Goal: Complete application form: Complete application form

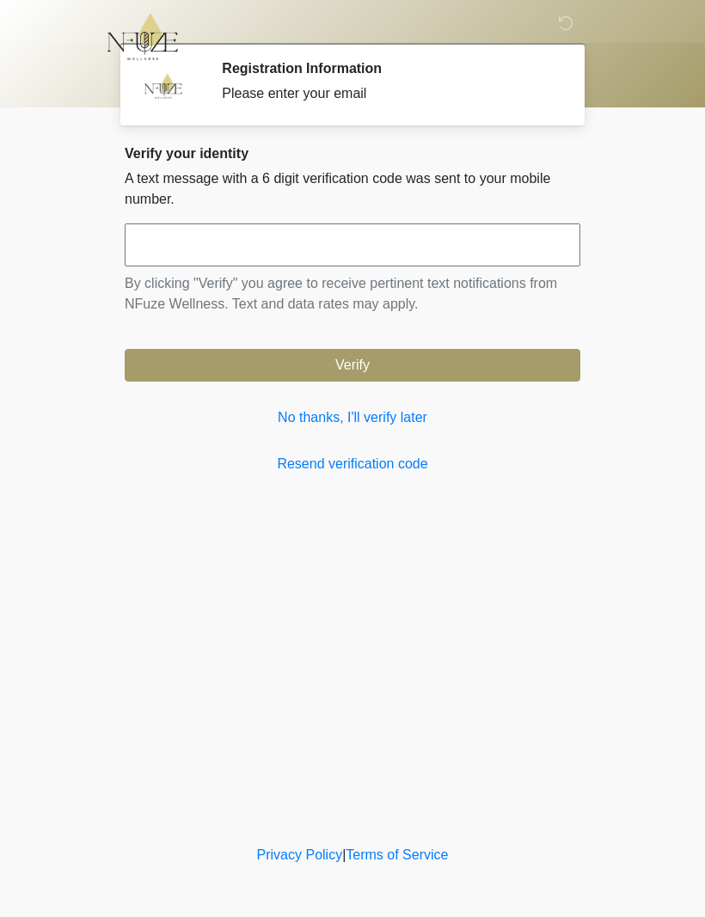
click at [376, 421] on link "No thanks, I'll verify later" at bounding box center [352, 417] width 455 height 21
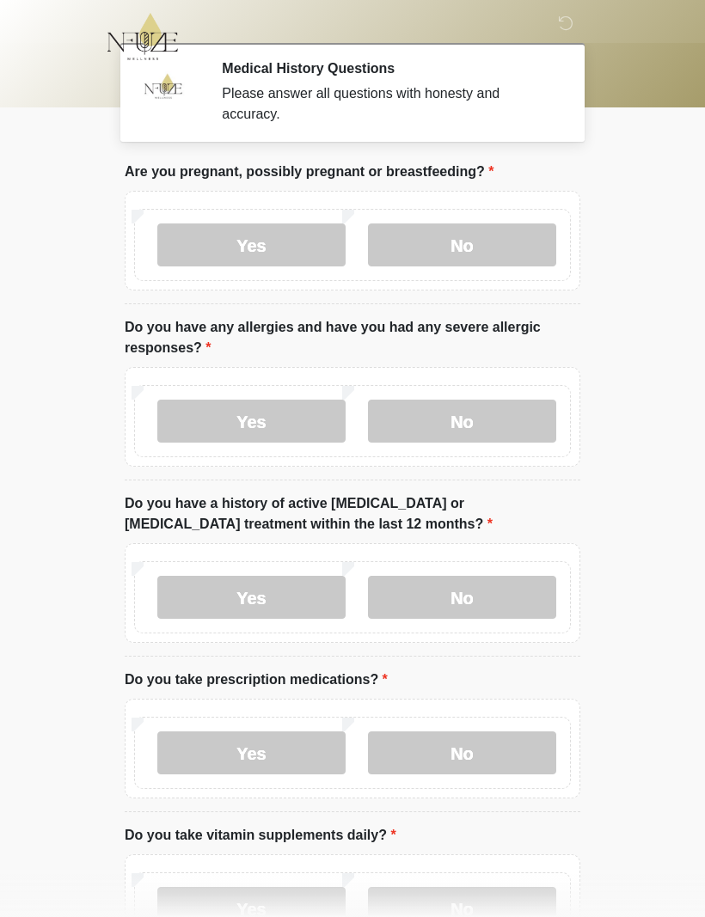
click at [690, 911] on body "‎ ‎ ‎ Medical History Questions Please answer all questions with honesty and ac…" at bounding box center [352, 458] width 705 height 917
click at [667, 911] on body "‎ ‎ ‎ Medical History Questions Please answer all questions with honesty and ac…" at bounding box center [352, 458] width 705 height 917
click at [484, 246] on label "No" at bounding box center [462, 244] width 188 height 43
click at [489, 420] on label "No" at bounding box center [462, 421] width 188 height 43
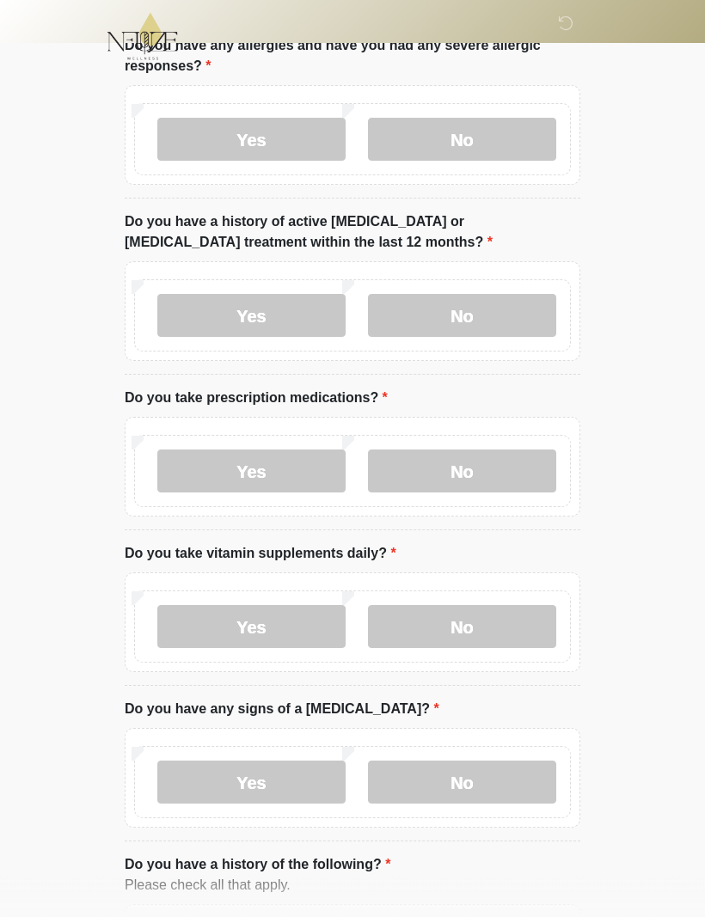
scroll to position [285, 0]
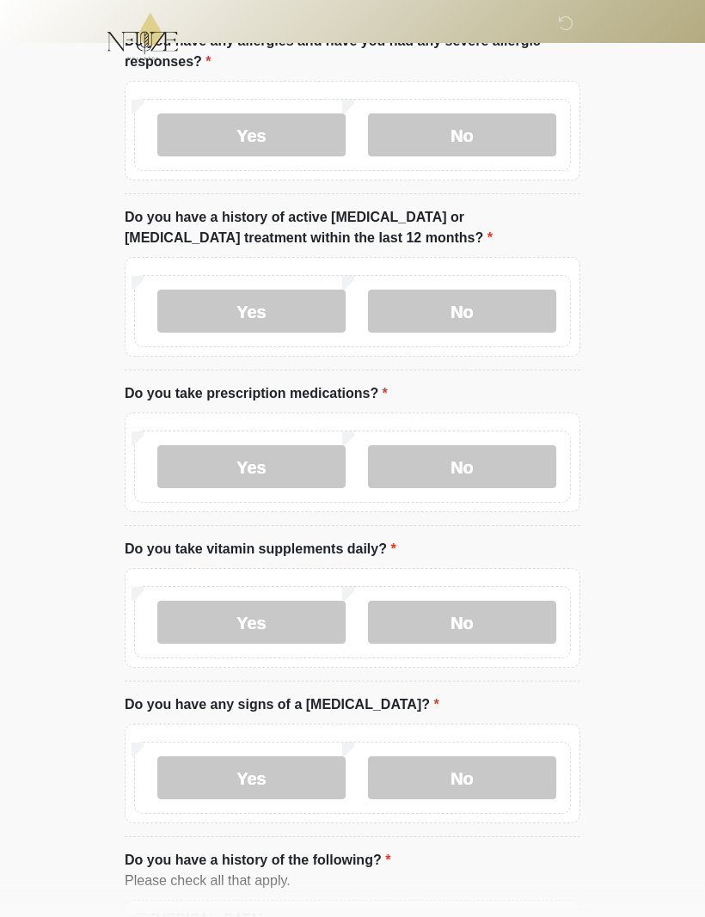
click at [498, 314] on label "No" at bounding box center [462, 311] width 188 height 43
click at [268, 479] on label "Yes" at bounding box center [251, 466] width 188 height 43
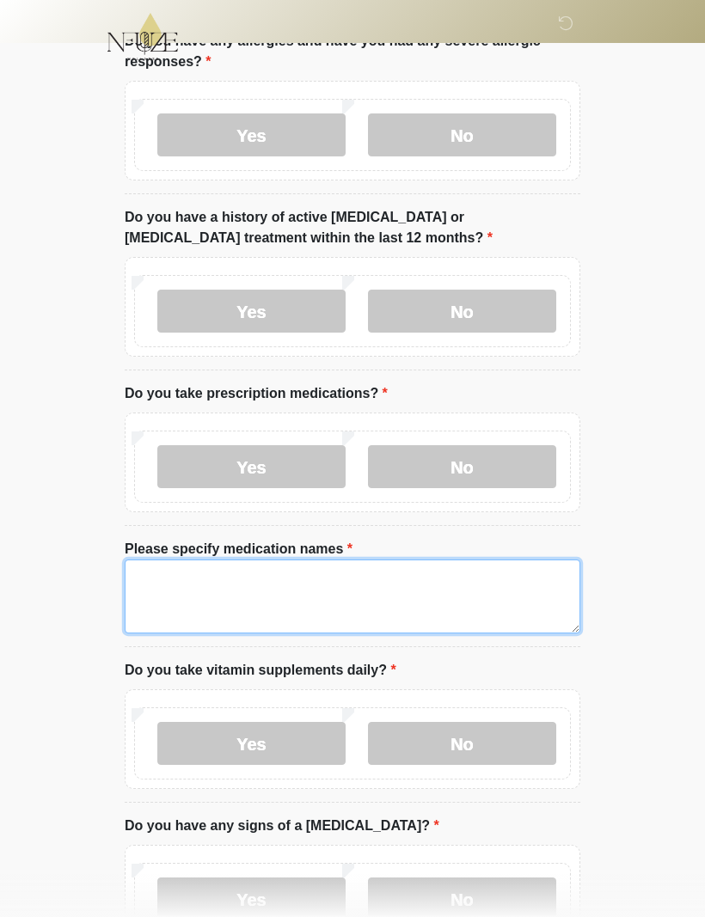
click at [321, 579] on textarea "Please specify medication names" at bounding box center [352, 596] width 455 height 74
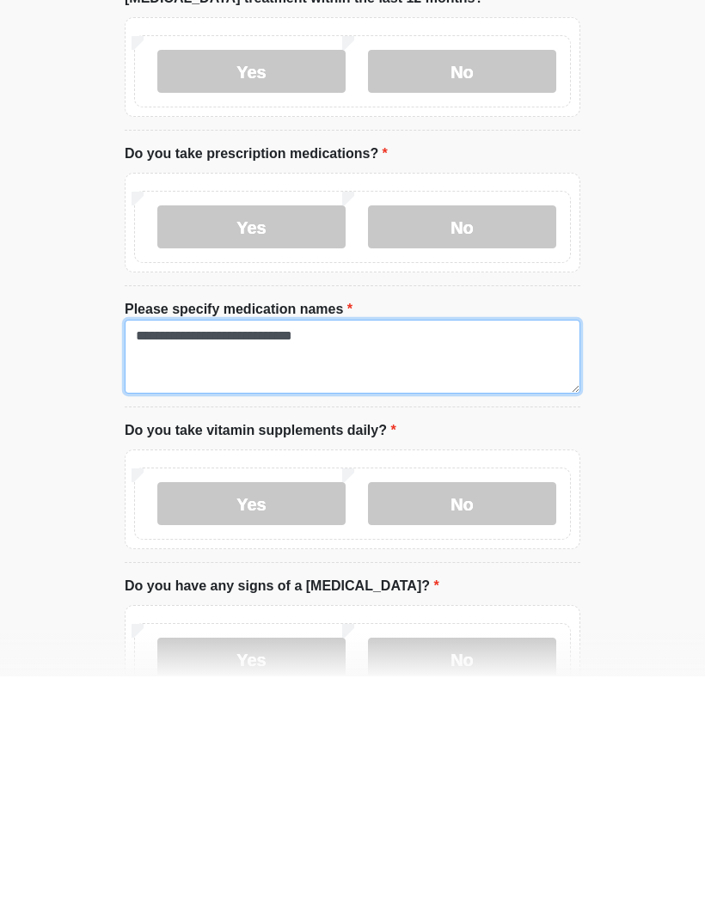
type textarea "**********"
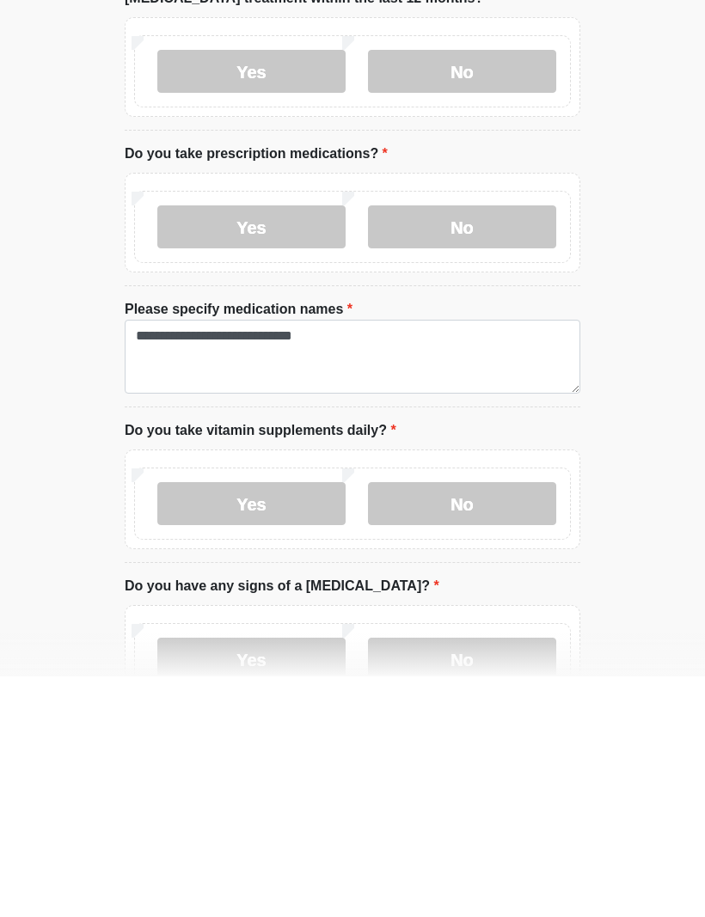
click at [266, 723] on label "Yes" at bounding box center [251, 744] width 188 height 43
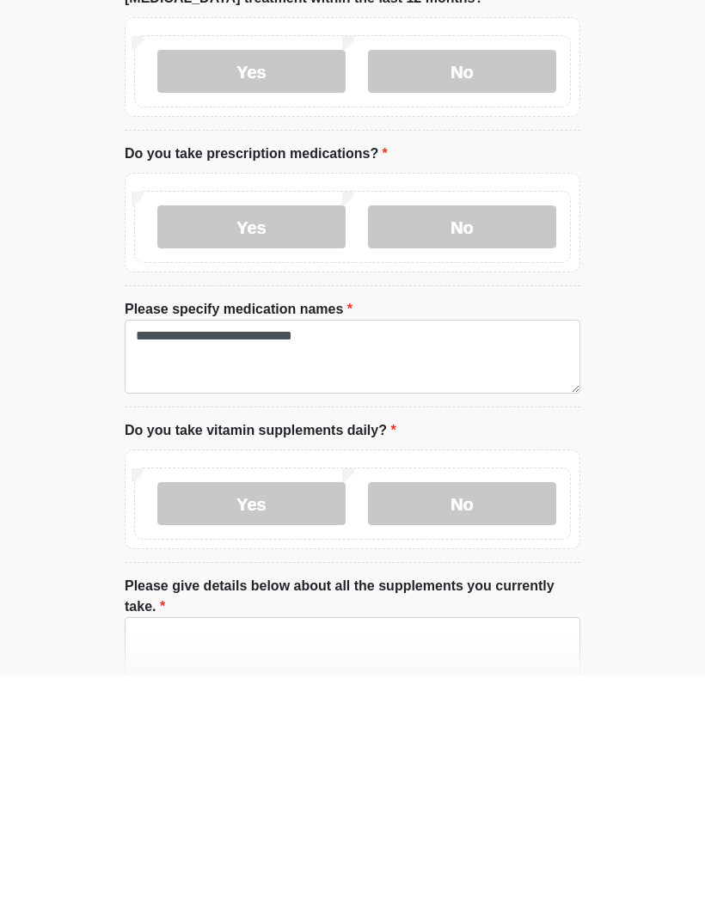
scroll to position [527, 0]
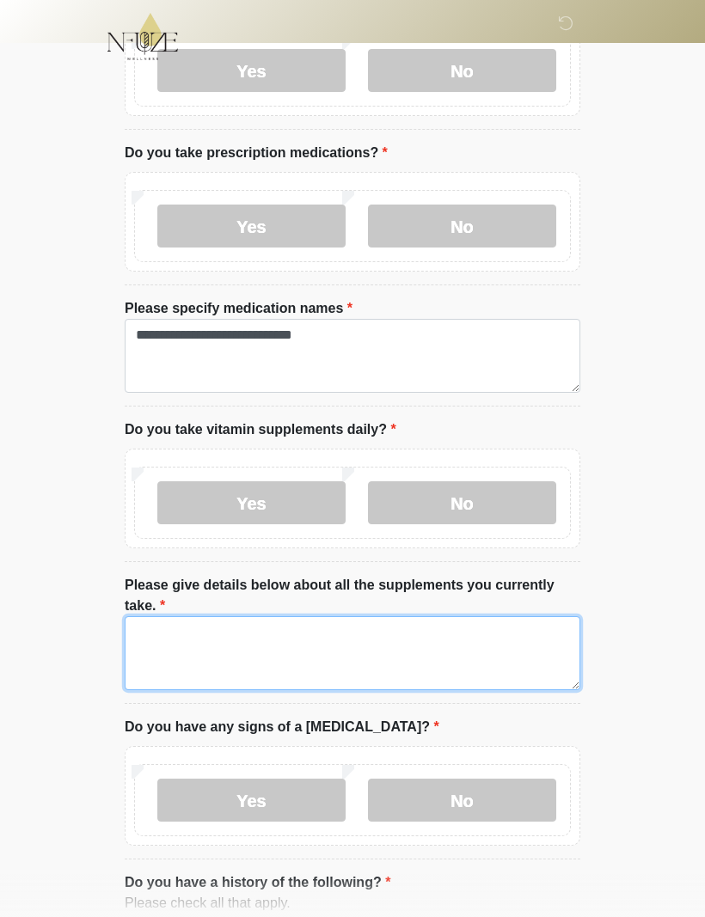
click at [315, 652] on textarea "Please give details below about all the supplements you currently take." at bounding box center [352, 653] width 455 height 74
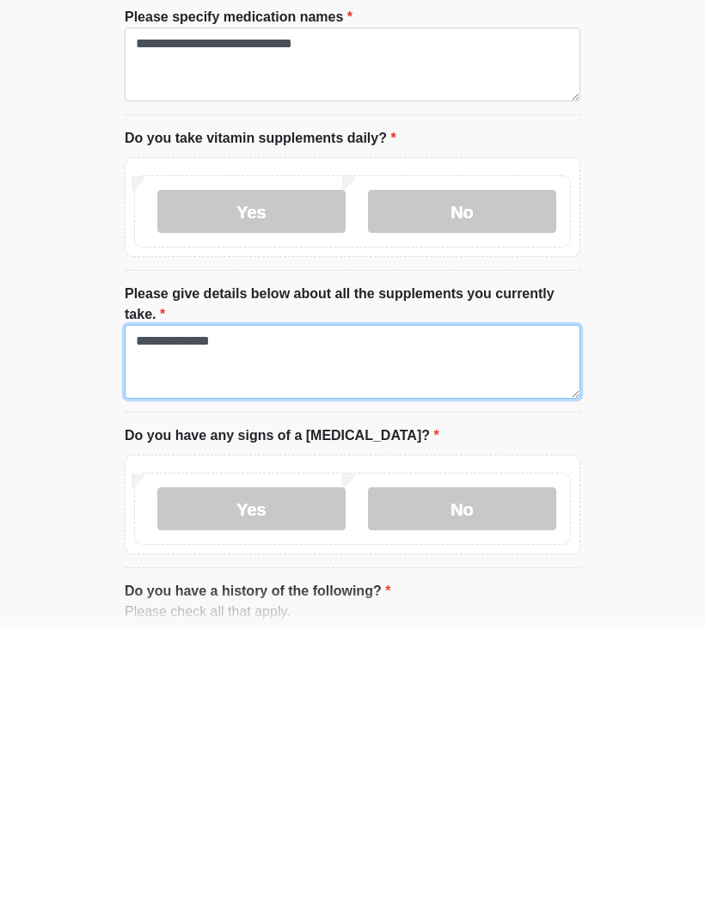
scroll to position [529, 0]
type textarea "**********"
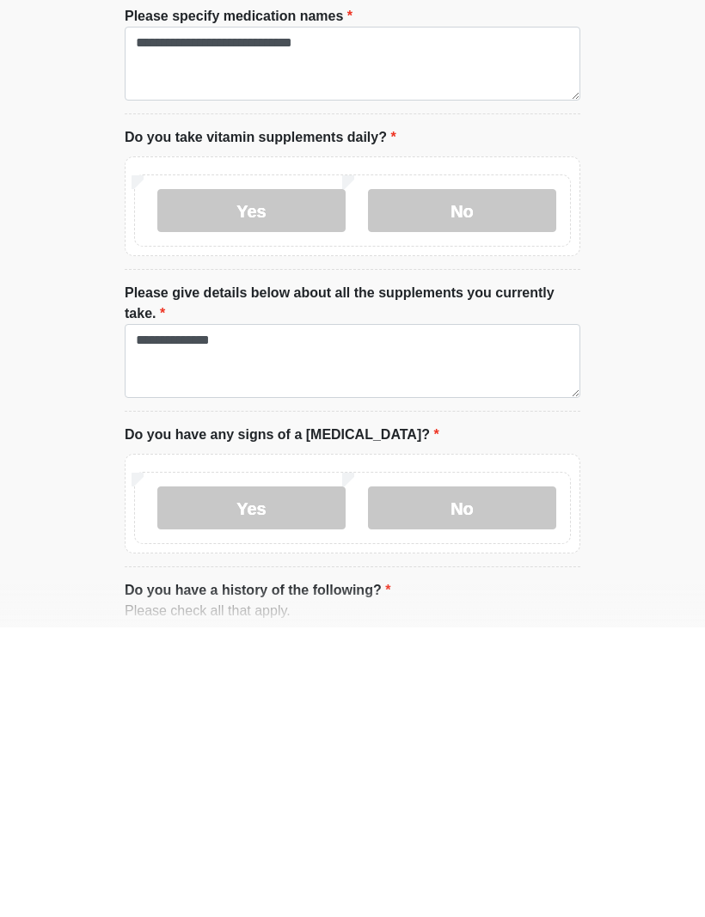
click at [441, 776] on label "No" at bounding box center [462, 797] width 188 height 43
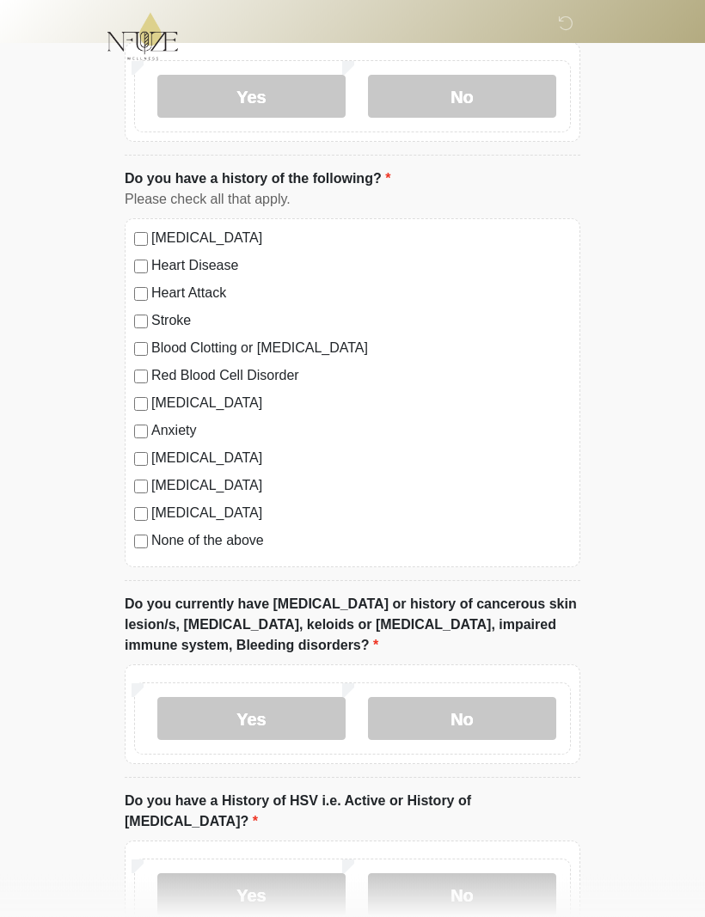
scroll to position [1234, 0]
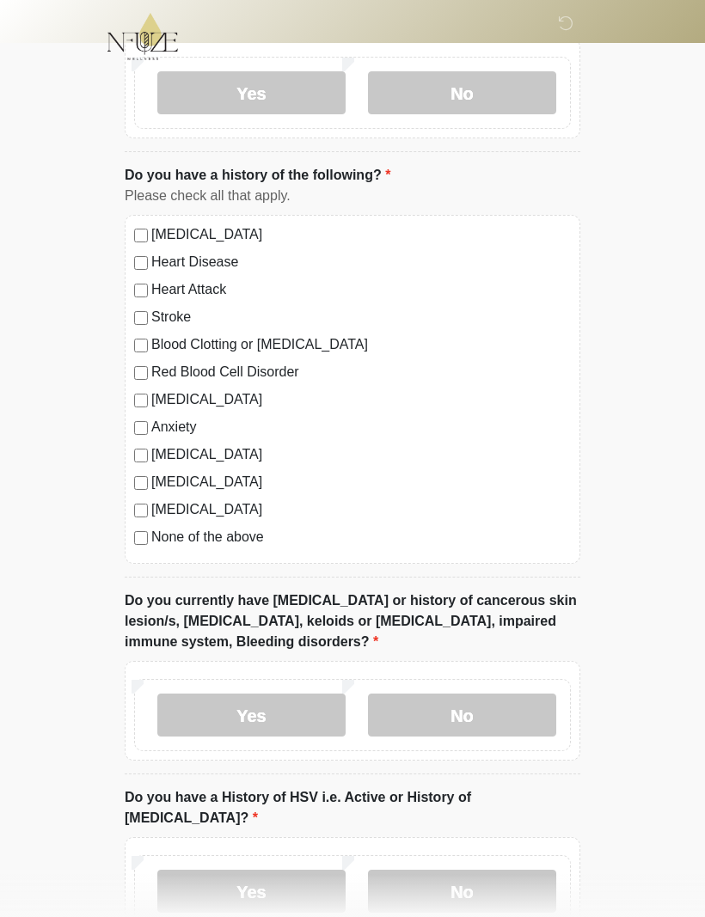
click at [151, 394] on label "[MEDICAL_DATA]" at bounding box center [360, 399] width 419 height 21
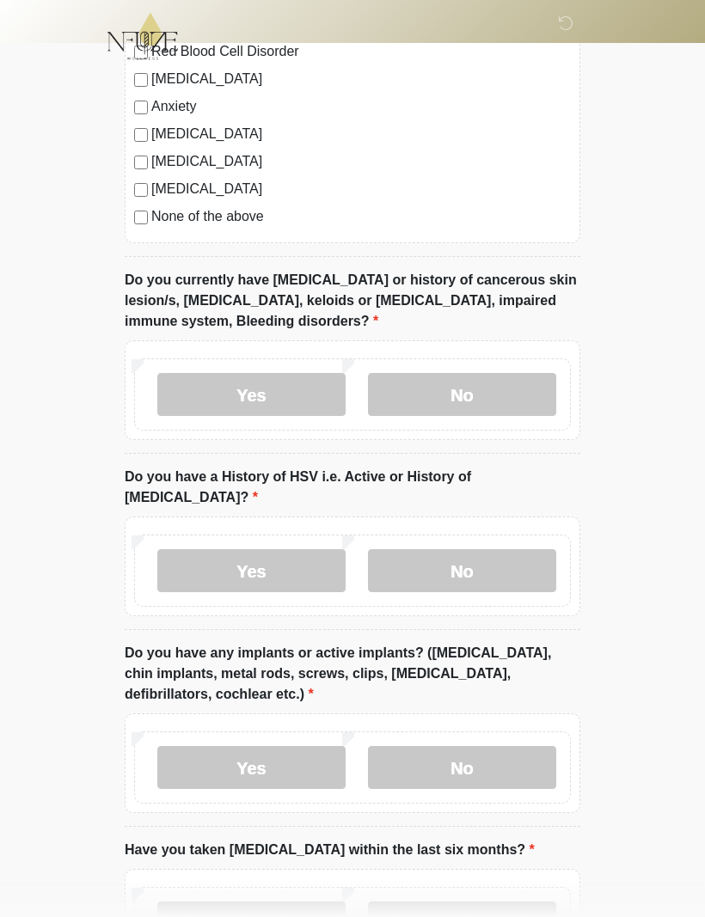
scroll to position [1555, 0]
click at [442, 392] on label "No" at bounding box center [462, 394] width 188 height 43
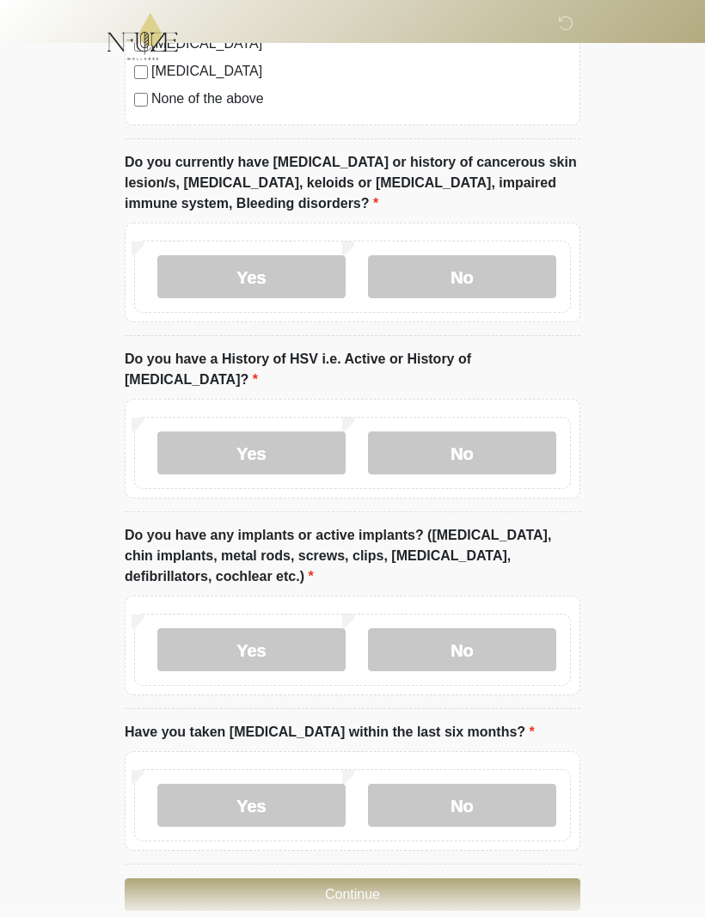
scroll to position [1676, 0]
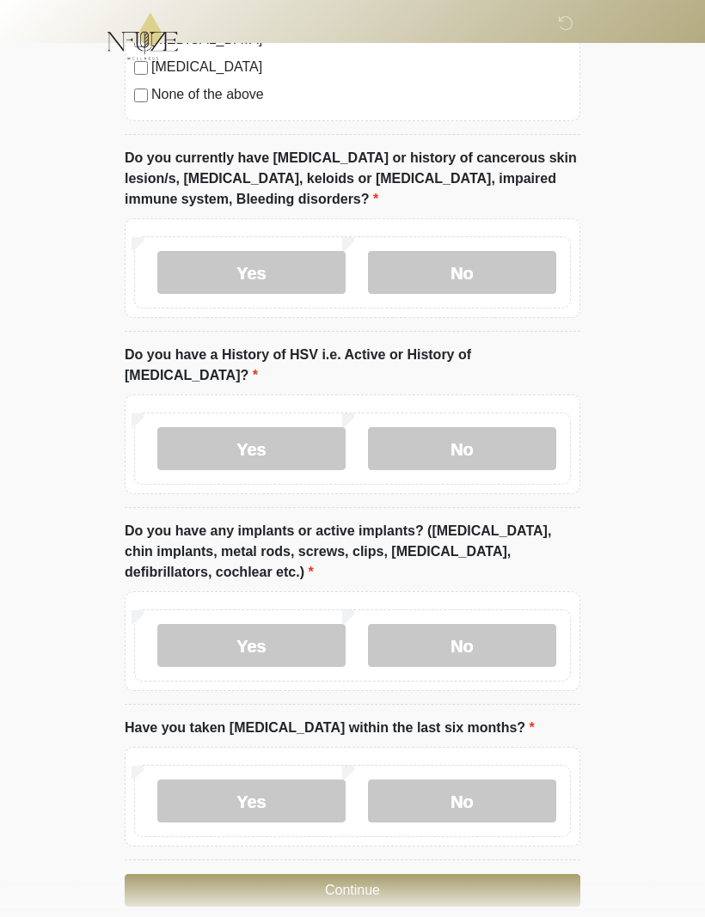
click at [268, 430] on label "Yes" at bounding box center [251, 449] width 188 height 43
click at [424, 429] on label "No" at bounding box center [462, 449] width 188 height 43
click at [285, 433] on label "Yes" at bounding box center [251, 449] width 188 height 43
click at [495, 625] on label "No" at bounding box center [462, 646] width 188 height 43
click at [486, 790] on label "No" at bounding box center [462, 801] width 188 height 43
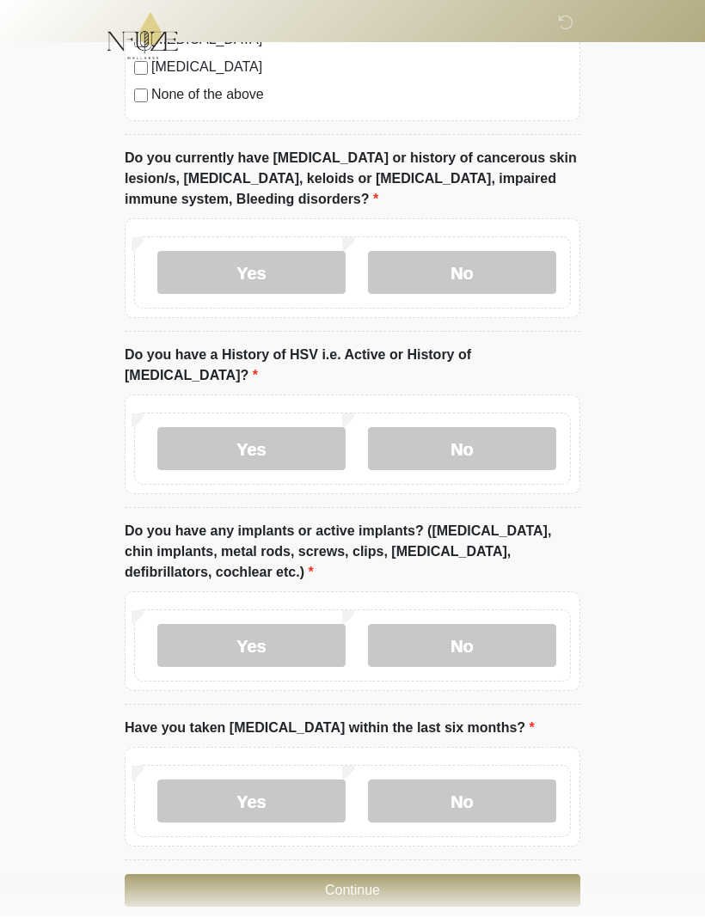
click at [394, 875] on button "Continue" at bounding box center [352, 891] width 455 height 33
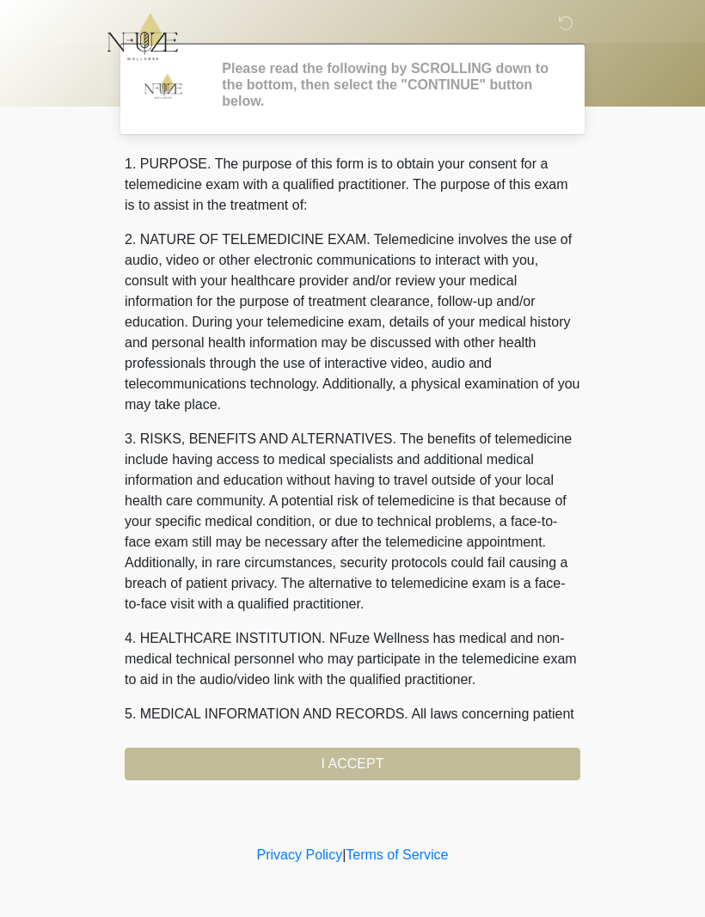
scroll to position [0, 0]
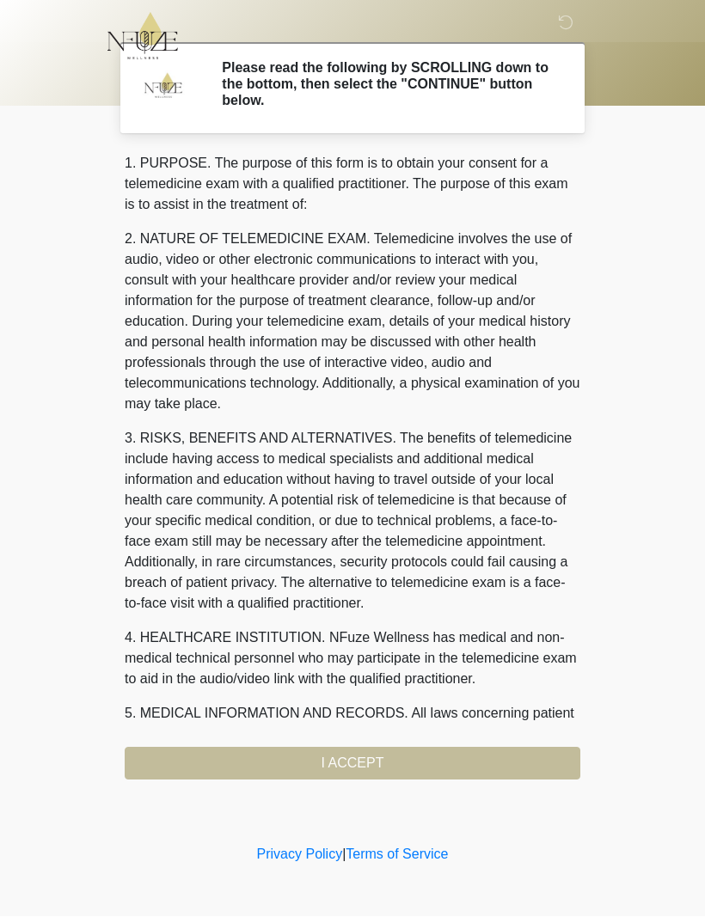
click at [384, 761] on div "1. PURPOSE. The purpose of this form is to obtain your consent for a telemedici…" at bounding box center [352, 467] width 455 height 627
click at [367, 772] on div "1. PURPOSE. The purpose of this form is to obtain your consent for a telemedici…" at bounding box center [352, 467] width 455 height 627
click at [373, 761] on div "1. PURPOSE. The purpose of this form is to obtain your consent for a telemedici…" at bounding box center [352, 467] width 455 height 627
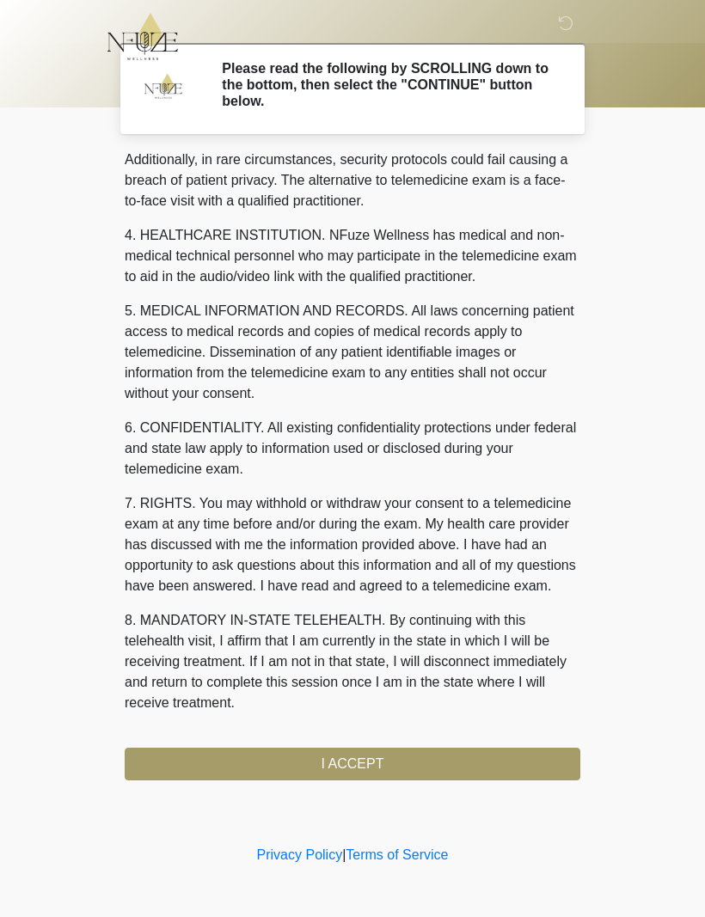
scroll to position [424, 0]
click at [402, 767] on button "I ACCEPT" at bounding box center [352, 764] width 455 height 33
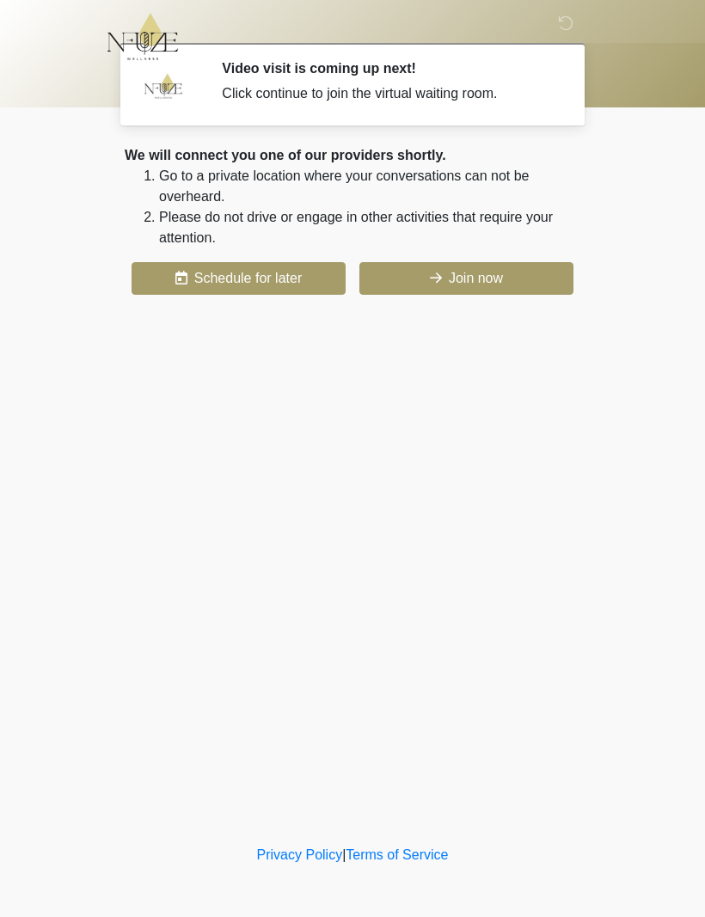
click at [492, 282] on button "Join now" at bounding box center [466, 278] width 214 height 33
